Goal: Task Accomplishment & Management: Manage account settings

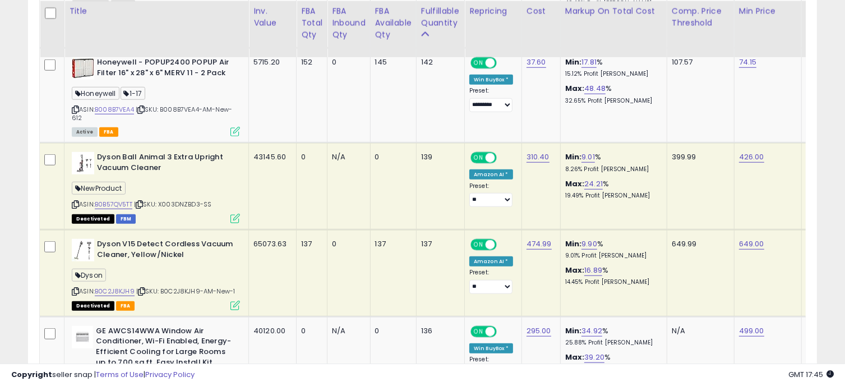
scroll to position [1116, 0]
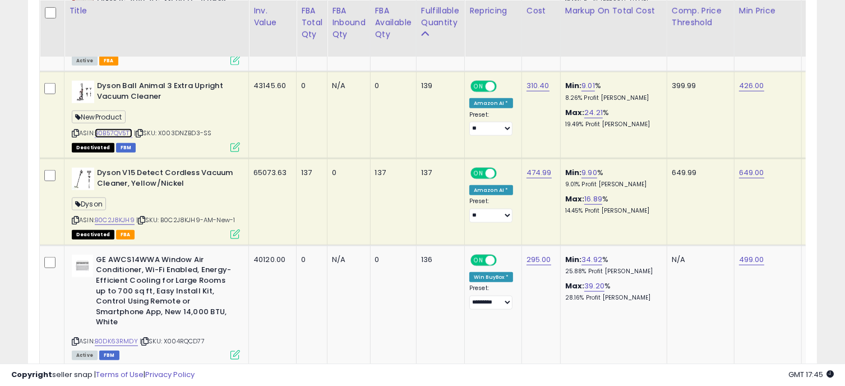
click at [121, 131] on link "B0B57QV5TT" at bounding box center [114, 133] width 38 height 10
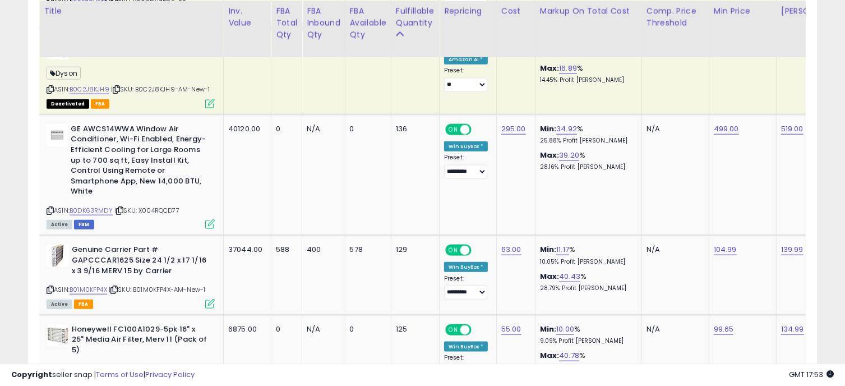
scroll to position [0, 0]
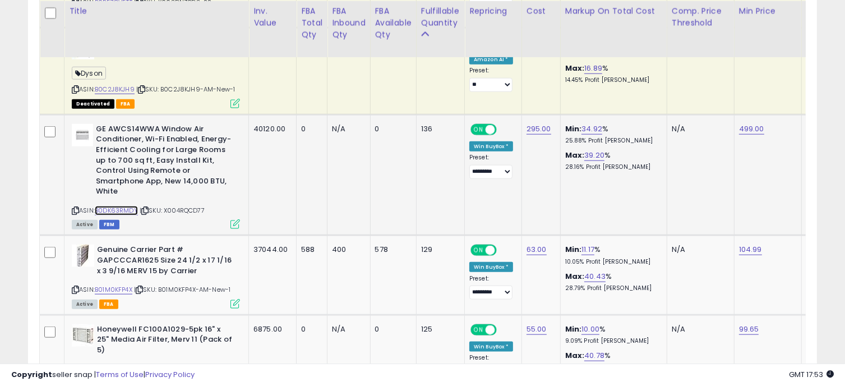
click at [119, 206] on link "B0DK63RMDY" at bounding box center [116, 211] width 43 height 10
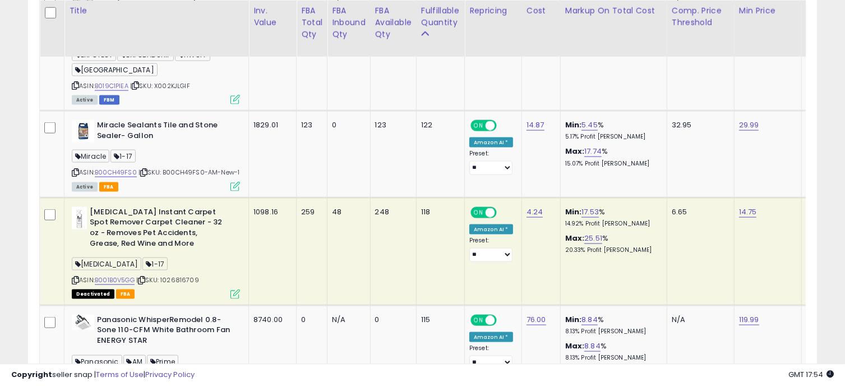
scroll to position [1778, 0]
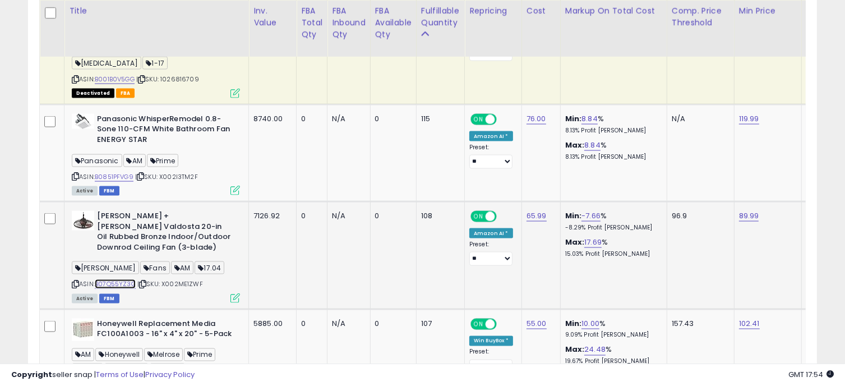
click at [114, 279] on link "B07Q55YZ3G" at bounding box center [115, 284] width 41 height 10
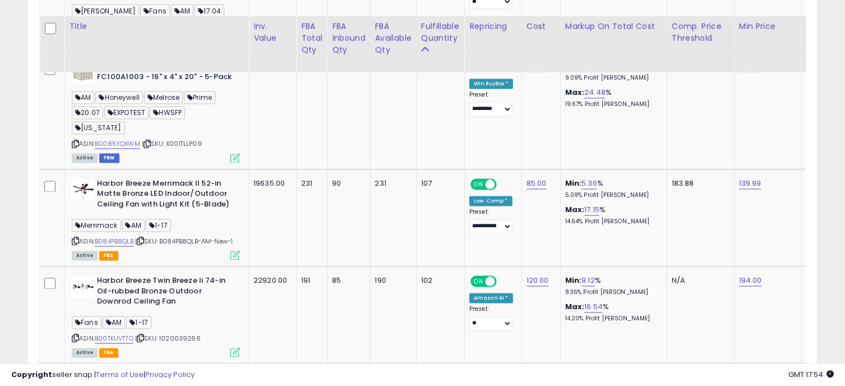
scroll to position [2051, 0]
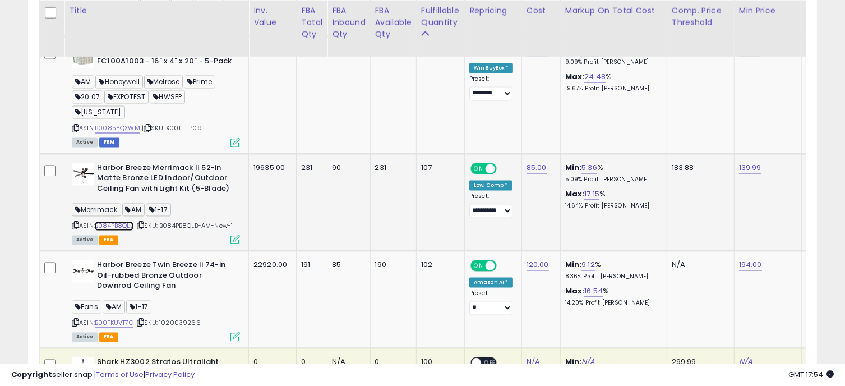
click at [123, 221] on link "B084PB8QLB" at bounding box center [114, 226] width 39 height 10
click at [743, 163] on link "139.99" at bounding box center [750, 168] width 22 height 11
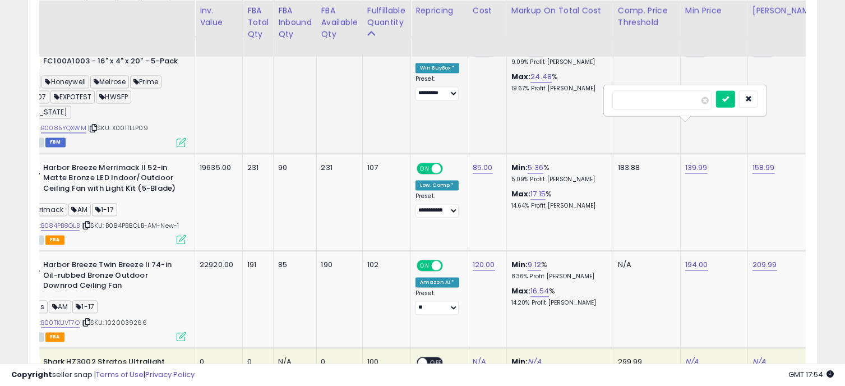
drag, startPoint x: 651, startPoint y: 100, endPoint x: 592, endPoint y: 91, distance: 59.1
type input "******"
click at [735, 103] on button "submit" at bounding box center [725, 99] width 19 height 17
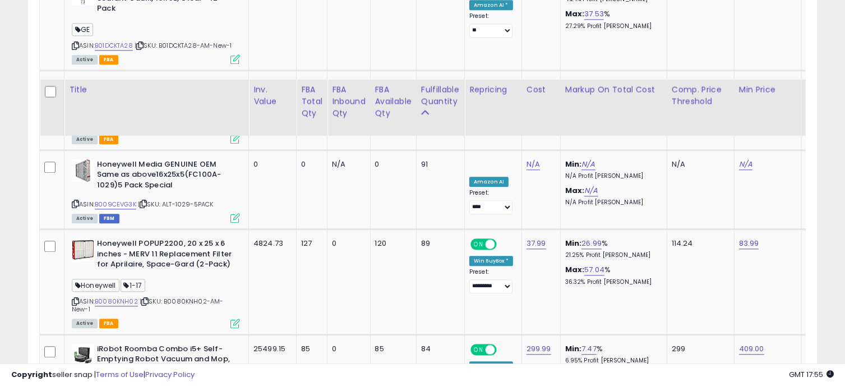
scroll to position [2790, 0]
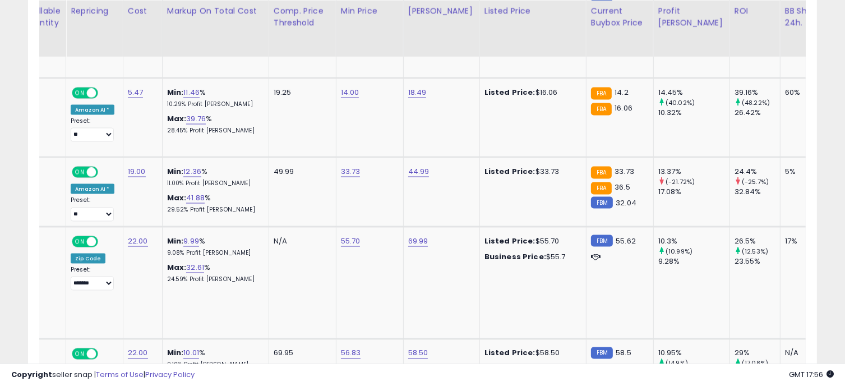
scroll to position [0, 544]
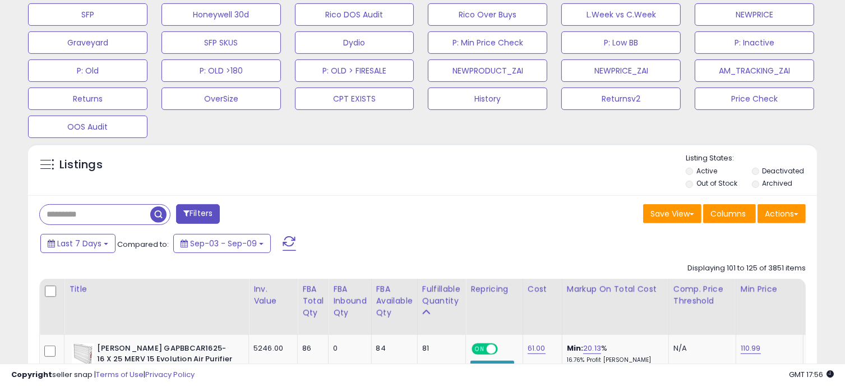
click at [85, 212] on input "text" at bounding box center [95, 215] width 110 height 20
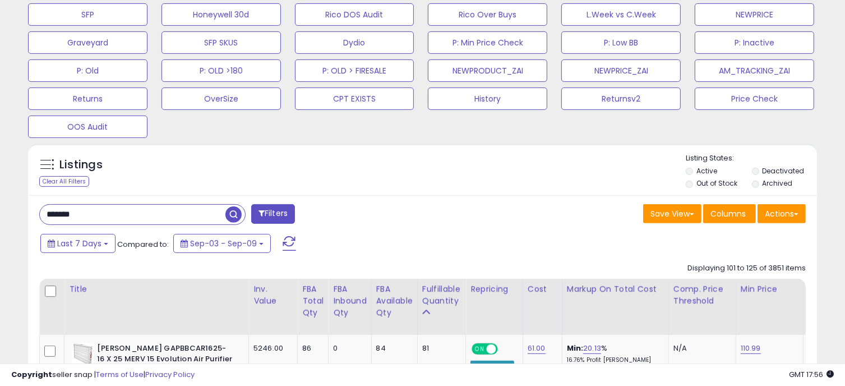
type input "*******"
click at [232, 208] on span "button" at bounding box center [233, 214] width 16 height 16
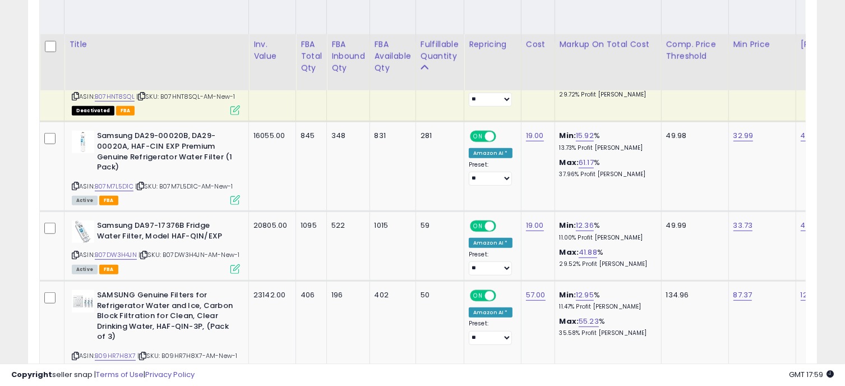
scroll to position [740, 0]
